Goal: Task Accomplishment & Management: Use online tool/utility

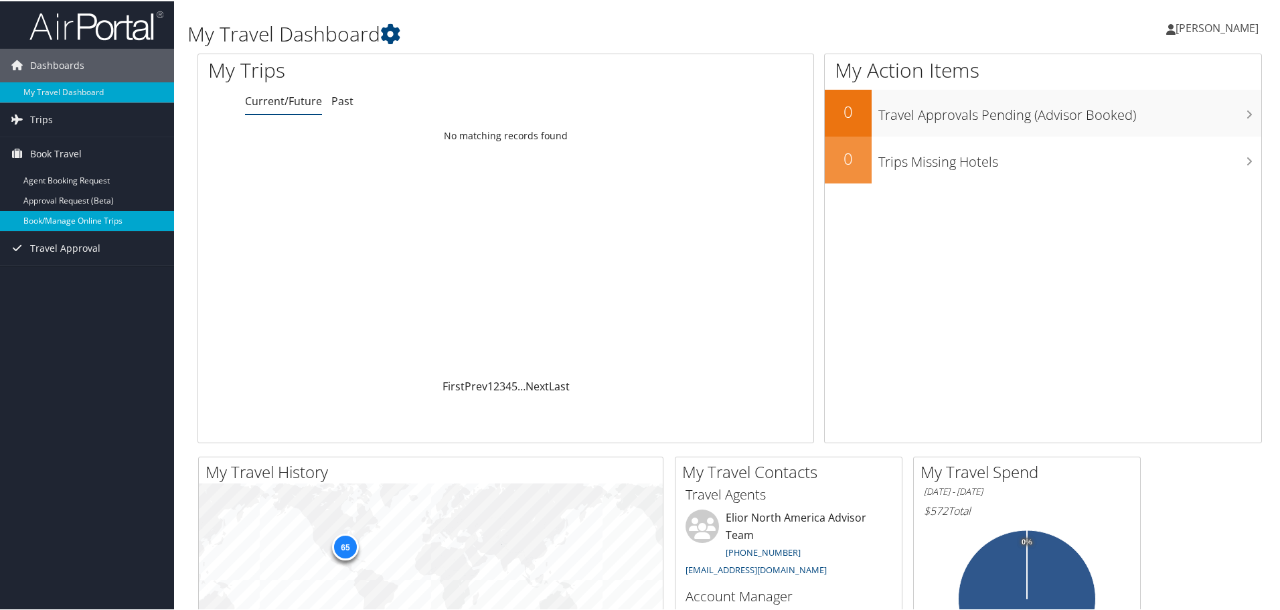
click at [73, 217] on link "Book/Manage Online Trips" at bounding box center [87, 220] width 174 height 20
